Goal: Task Accomplishment & Management: Complete application form

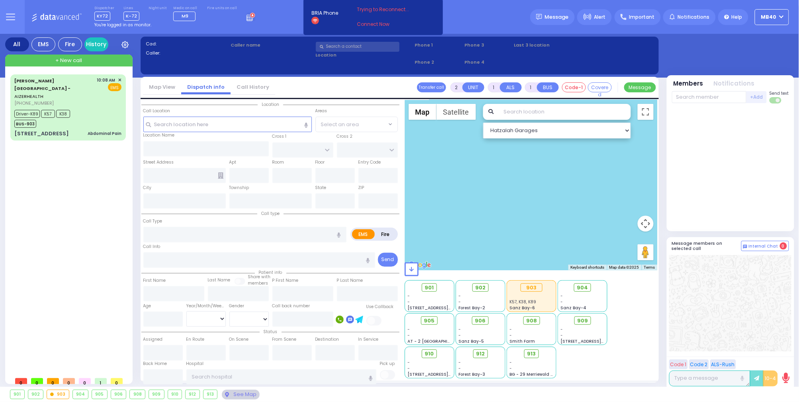
click at [246, 20] on icon at bounding box center [250, 16] width 9 height 9
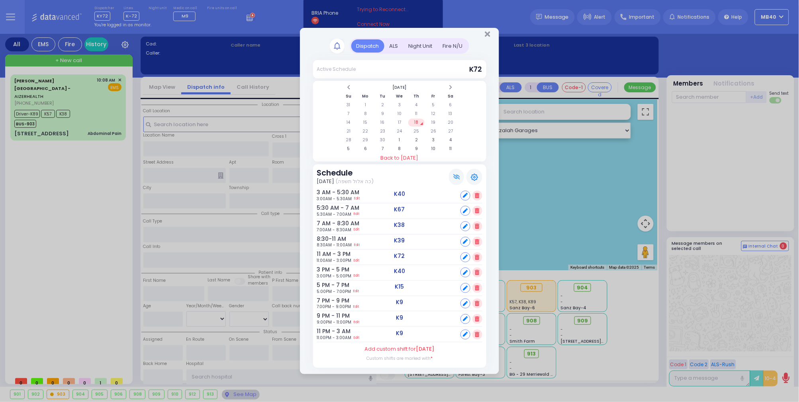
click at [391, 41] on div "ALS" at bounding box center [393, 45] width 19 height 13
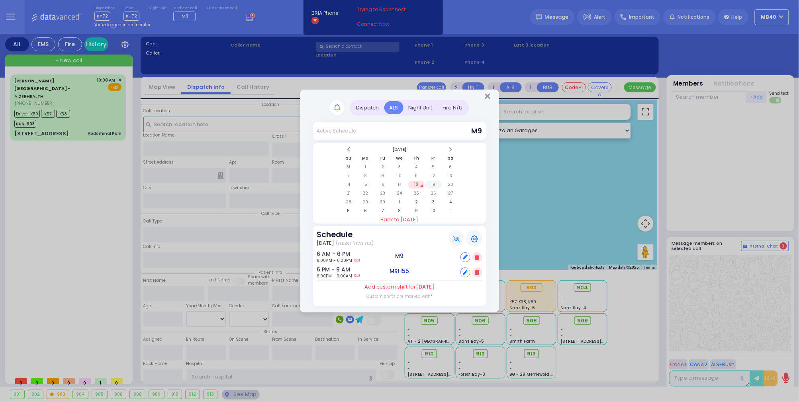
click at [436, 181] on td "19" at bounding box center [433, 185] width 16 height 8
click at [471, 272] on div "Set" at bounding box center [471, 273] width 22 height 10
select select
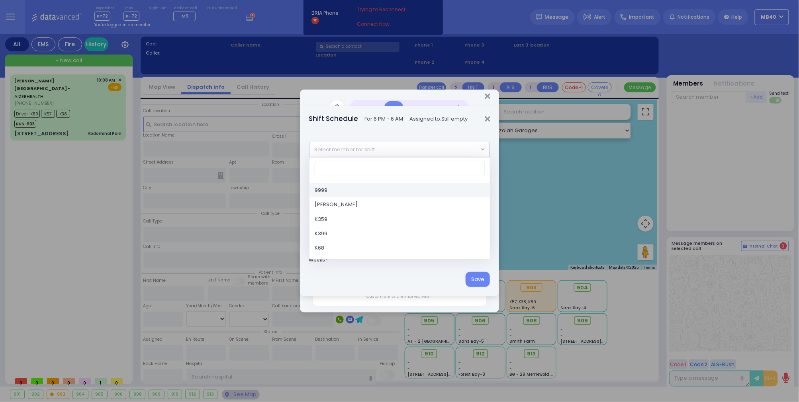
click at [381, 144] on span "Select member for shift" at bounding box center [393, 149] width 169 height 14
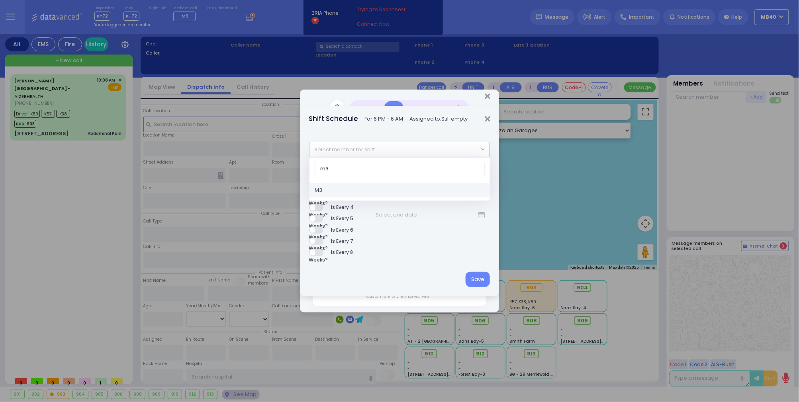
type input "m3"
select select "0bc4bf6d-6c4f-4fd2-87d0-ec4d8528871f"
click at [489, 284] on button "Save" at bounding box center [477, 279] width 24 height 15
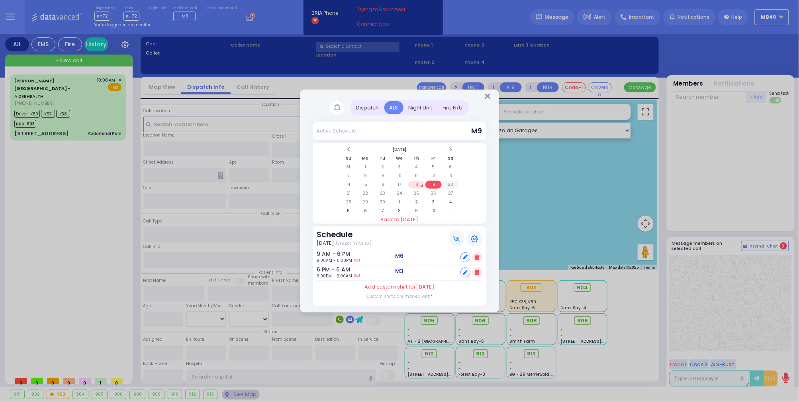
click at [450, 182] on td "20" at bounding box center [450, 185] width 16 height 8
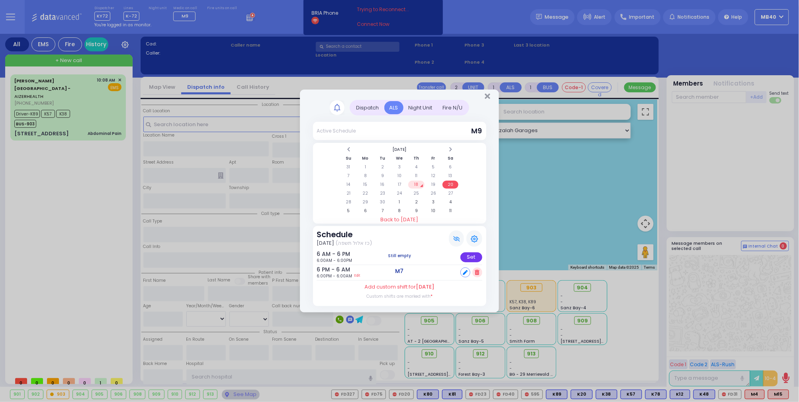
click at [472, 254] on div "Set" at bounding box center [471, 257] width 22 height 10
select select
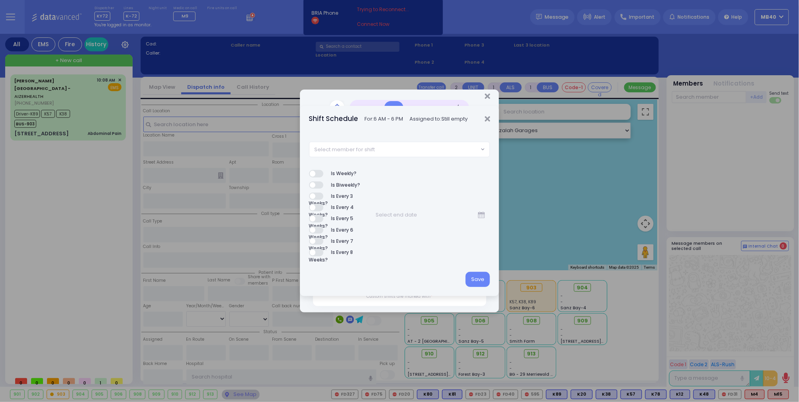
click at [378, 146] on span "Select member for shift" at bounding box center [393, 149] width 169 height 14
type input "m9"
select select "a19f2ef9-3904-4694-a588-10e38447b110"
click at [474, 276] on button "Save" at bounding box center [477, 279] width 24 height 15
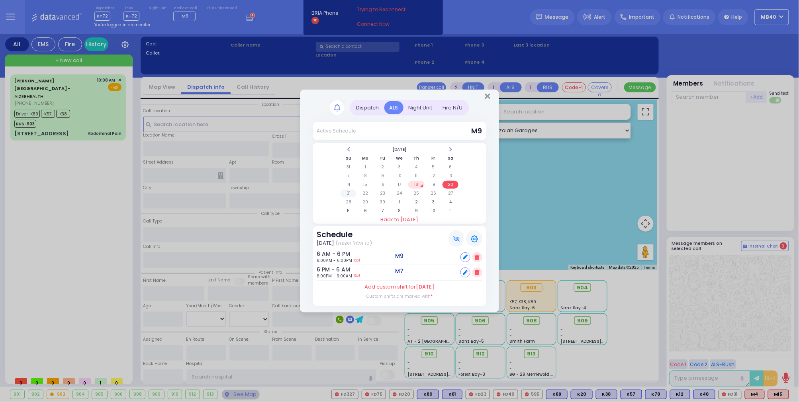
click at [345, 190] on td "21" at bounding box center [348, 194] width 16 height 8
click at [473, 269] on div "Set" at bounding box center [471, 273] width 22 height 10
select select
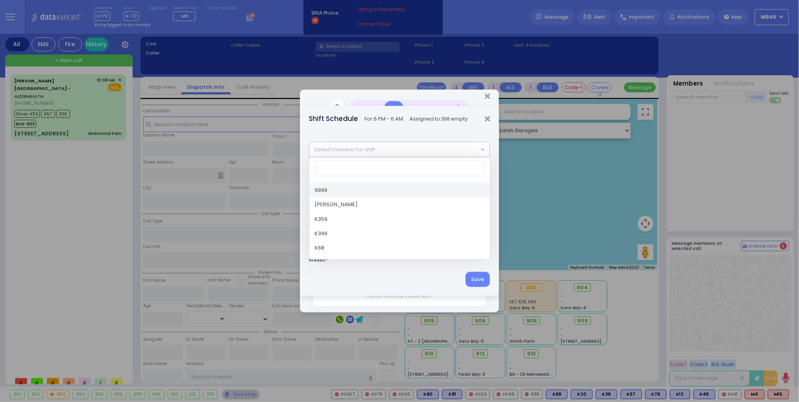
click at [395, 153] on span "Select member for shift" at bounding box center [393, 149] width 169 height 14
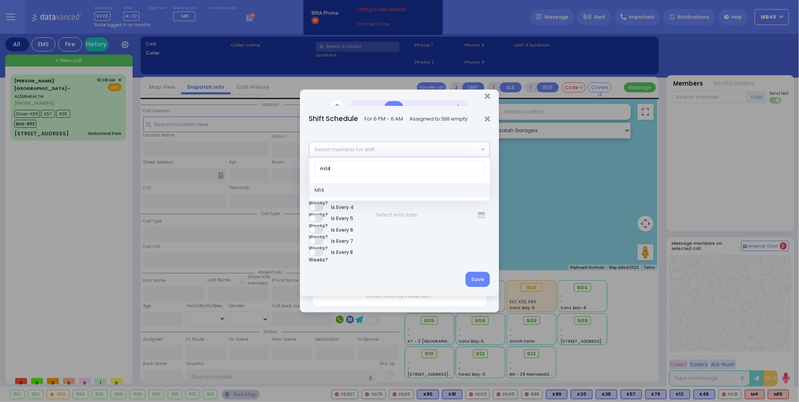
type input "m14"
select select "357e5b68-3fbb-efc0-1b66-d68a5b19615d"
click at [477, 278] on button "Save" at bounding box center [477, 279] width 24 height 15
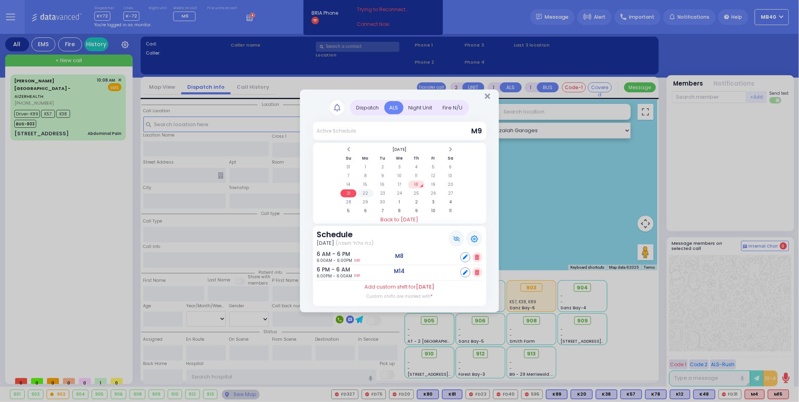
click at [365, 190] on td "22" at bounding box center [365, 194] width 16 height 8
click at [488, 95] on icon "Close" at bounding box center [487, 96] width 5 height 8
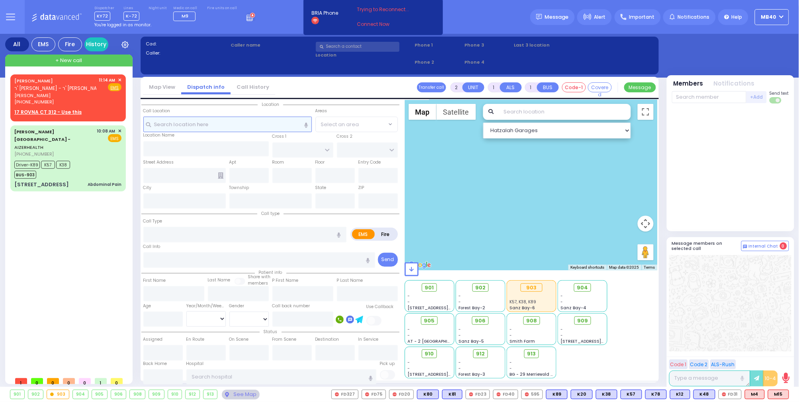
select select
radio input "true"
type input "YEHOSEF"
type input "[PERSON_NAME]"
select select
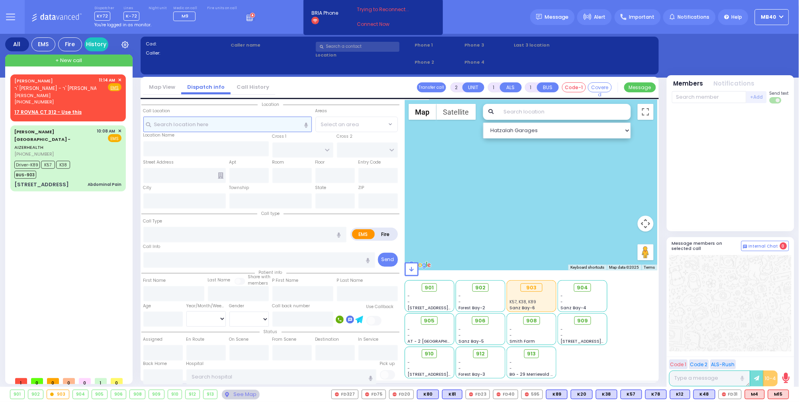
type input "11:14"
select select
radio input "true"
select select
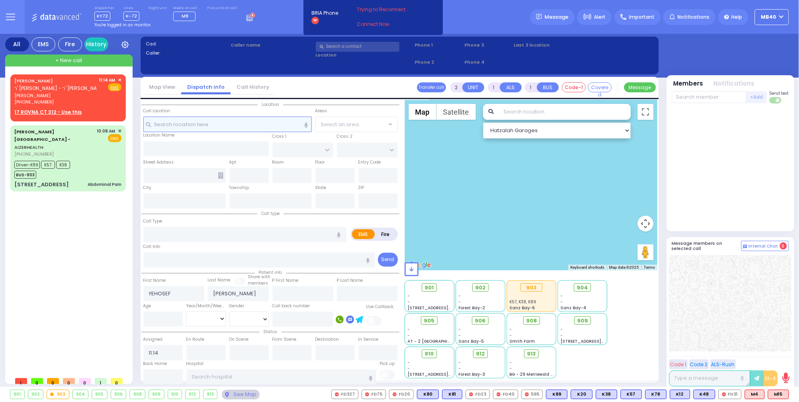
radio input "true"
select select
radio input "true"
select select
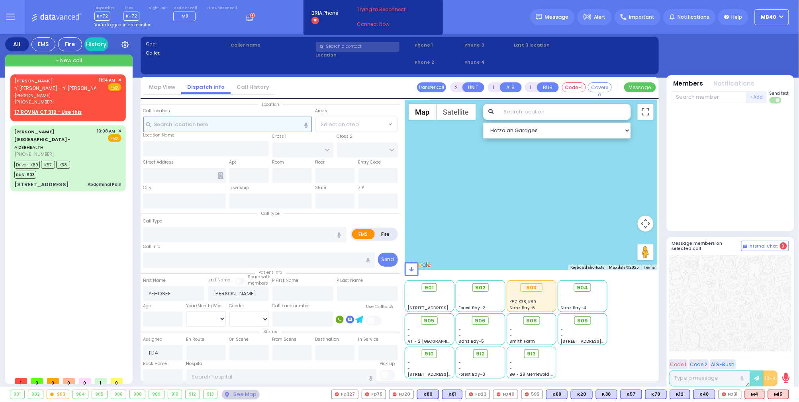
type input "[PERSON_NAME] COURT"
type input "TARNOPOL WAY"
type input "[STREET_ADDRESS]"
type input "[PERSON_NAME]"
type input "[US_STATE]"
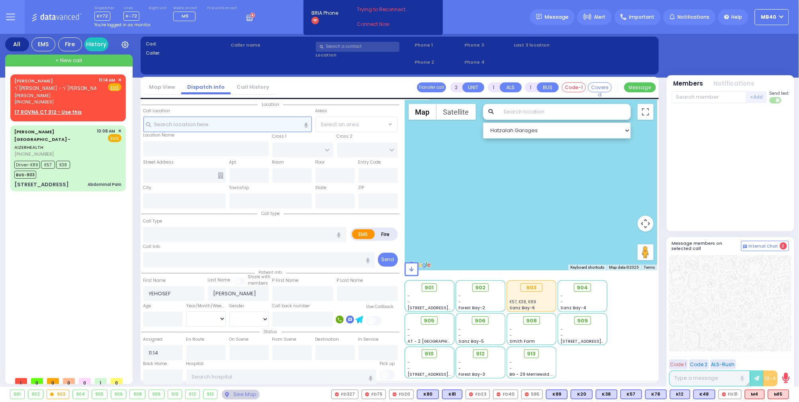
type input "10950"
radio input "true"
select select
type input "101"
select select "SECTION 2"
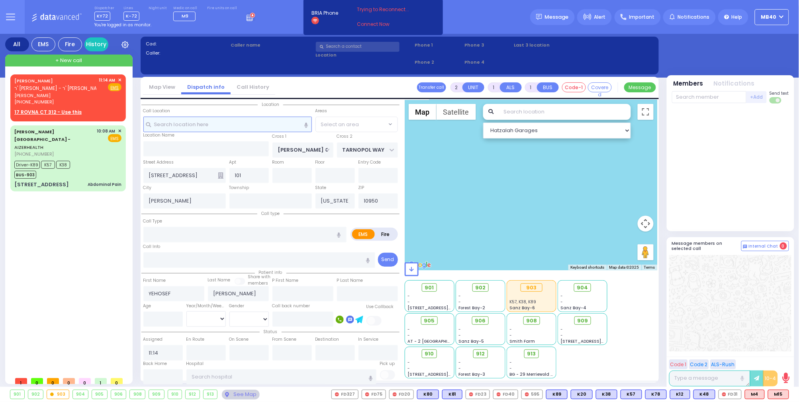
select select "Hatzalah Garages"
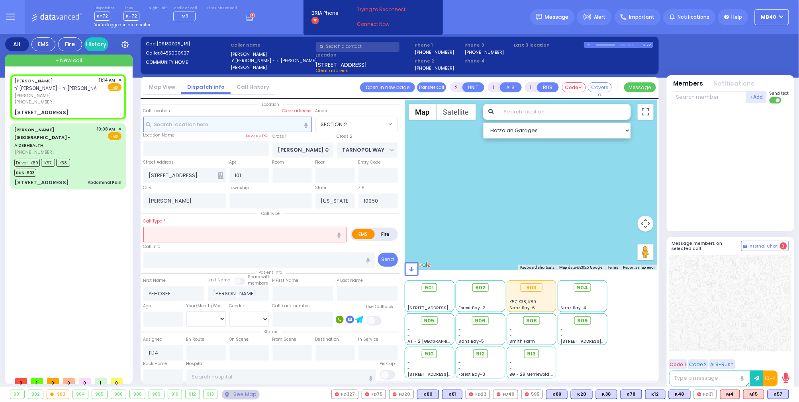
select select
type input "chocking"
radio input "true"
select select
radio input "true"
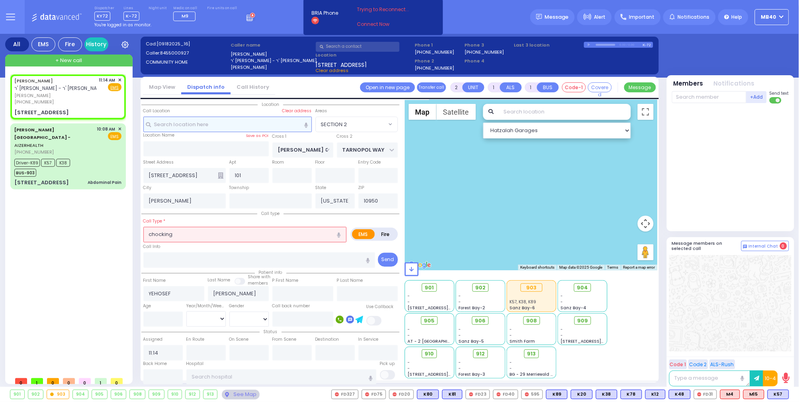
select select
type input "11:15"
radio input "true"
select select
radio input "true"
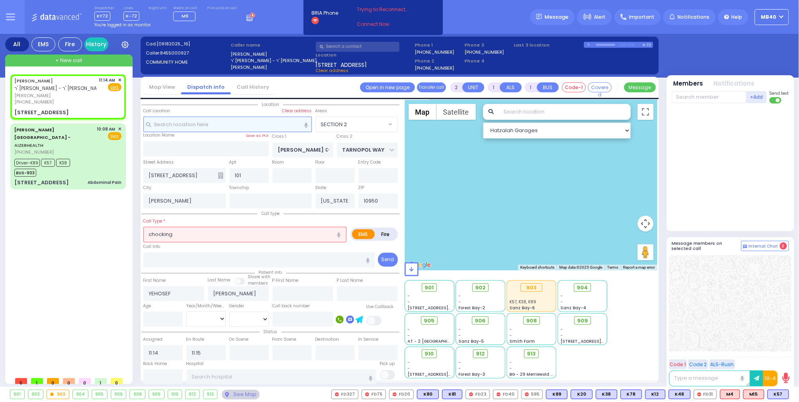
select select
select select "SECTION 2"
select select "Hatzalah Garages"
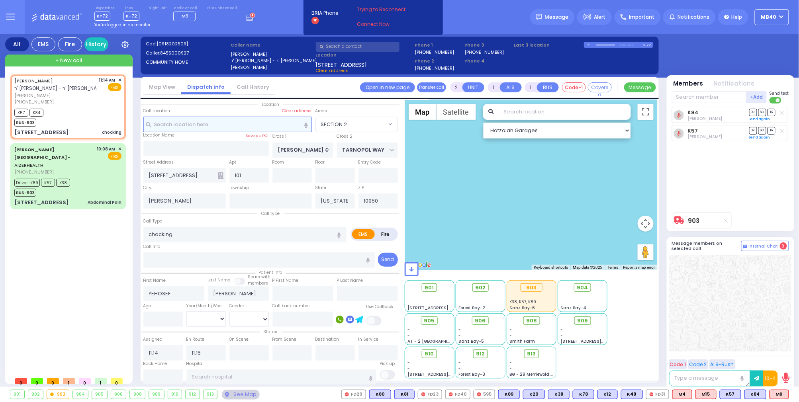
select select
radio input "true"
select select
radio input "true"
select select
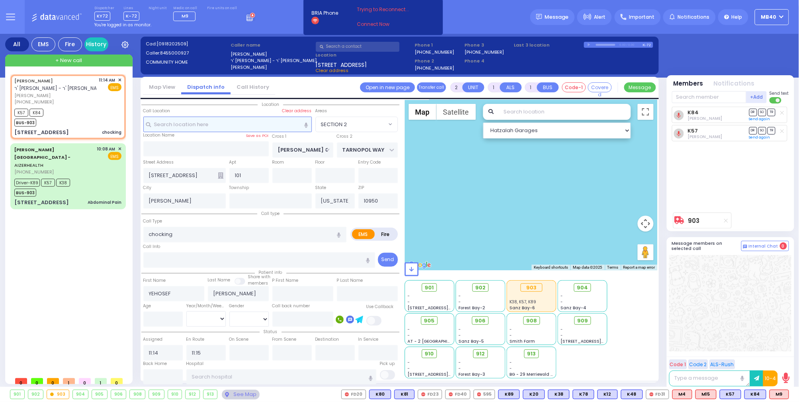
select select "SECTION 2"
select select "Hatzalah Garages"
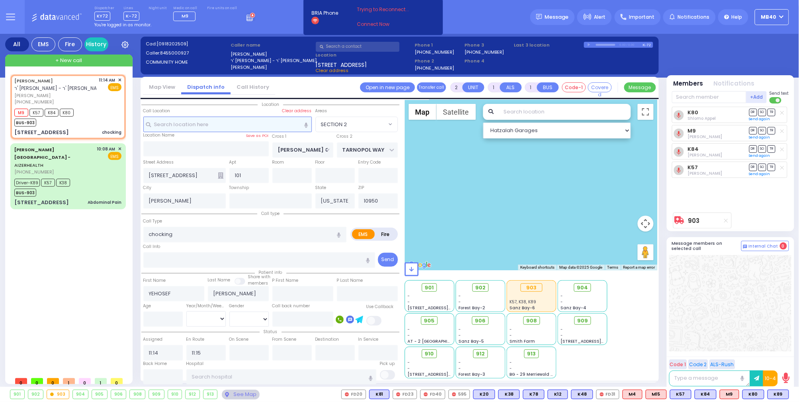
type input "6"
select select
radio input "true"
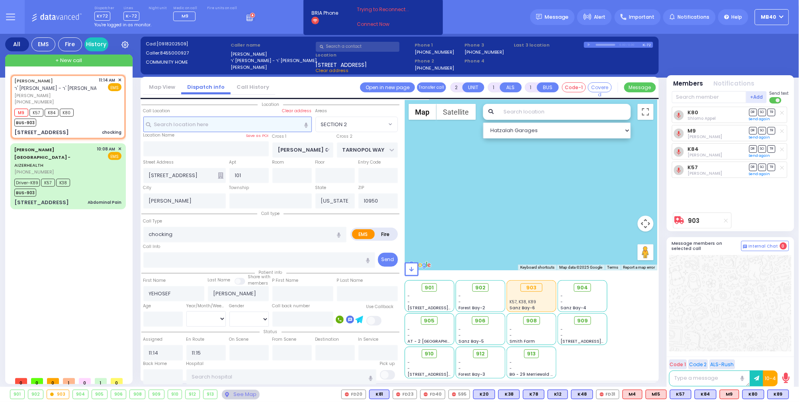
type input "[PERSON_NAME]"
type input "3"
select select "Year"
radio input "true"
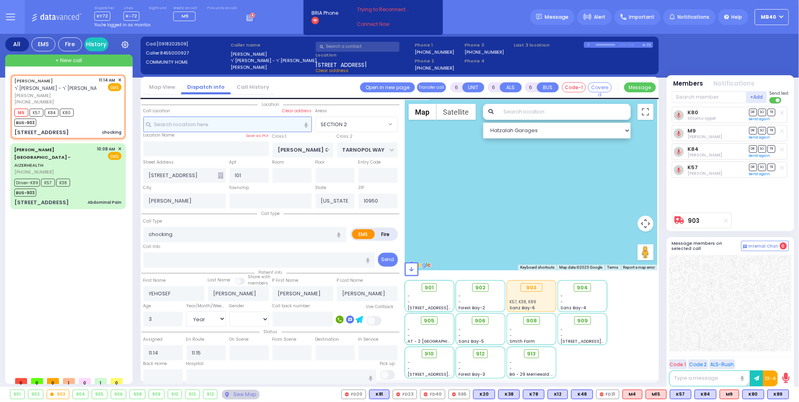
select select "Year"
radio input "true"
select select "Year"
radio input "true"
select select "Year"
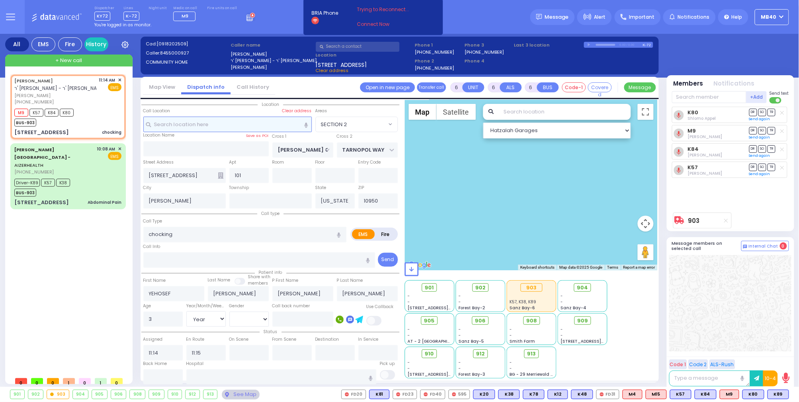
radio input "true"
select select "Year"
radio input "true"
select select "Year"
radio input "true"
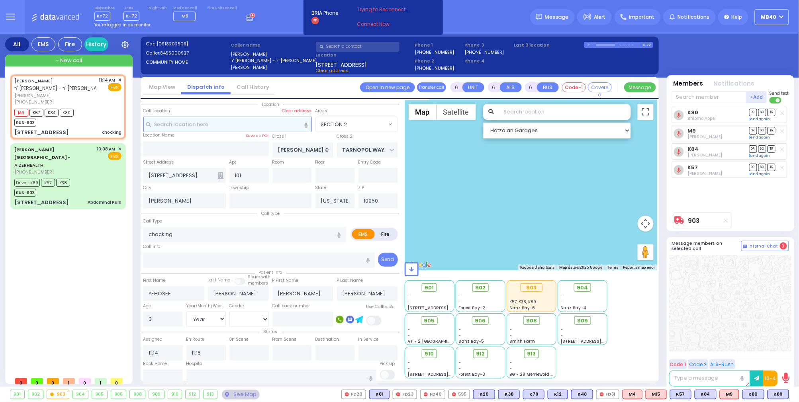
select select "Year"
radio input "true"
select select "Year"
radio input "true"
select select "Year"
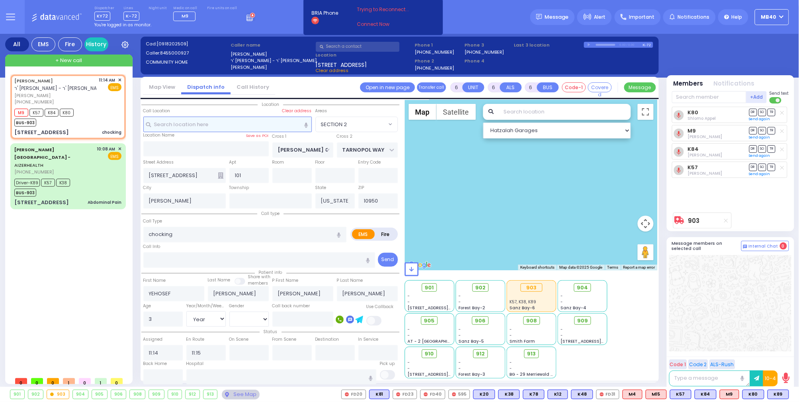
radio input "true"
select select "Year"
radio input "true"
select select "Year"
radio input "true"
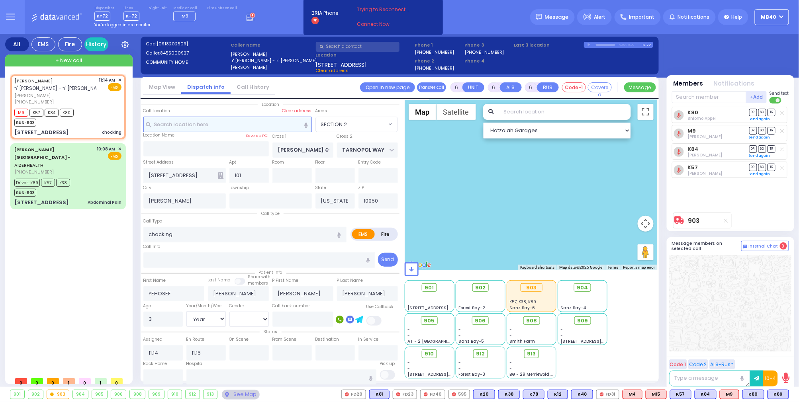
select select "Year"
radio input "true"
select select "Year"
radio input "true"
select select "Year"
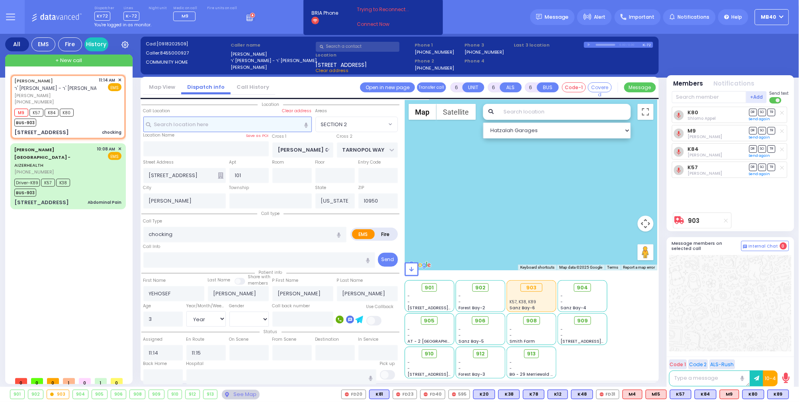
select select "SECTION 2"
select select "Hatzalah Garages"
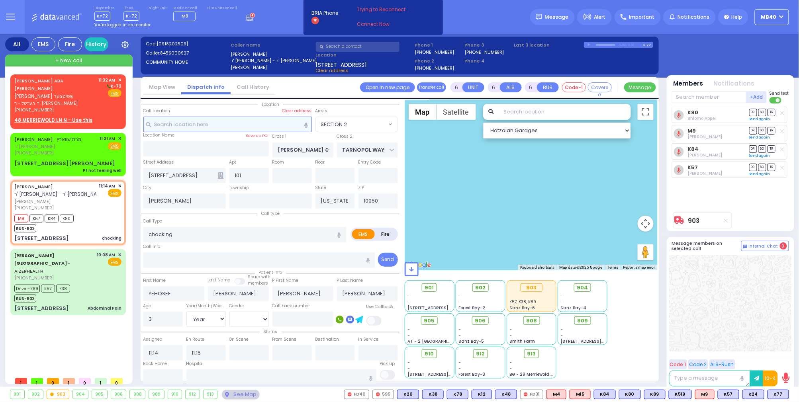
select select
radio input "true"
select select "Year"
select select "SECTION 2"
select select "Hatzalah Garages"
